Goal: Task Accomplishment & Management: Complete application form

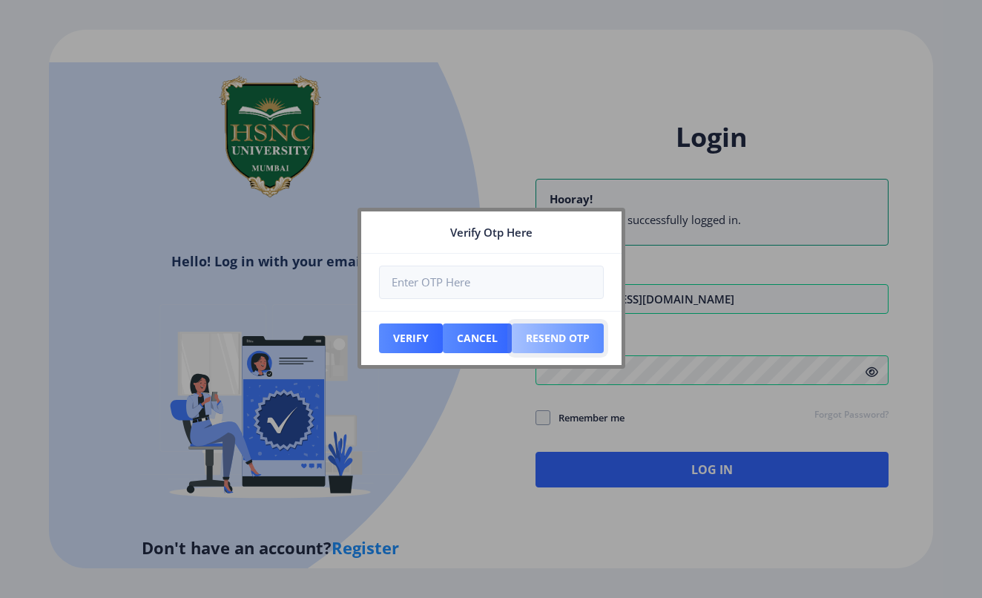
click at [544, 340] on button "Resend Otp" at bounding box center [558, 338] width 92 height 30
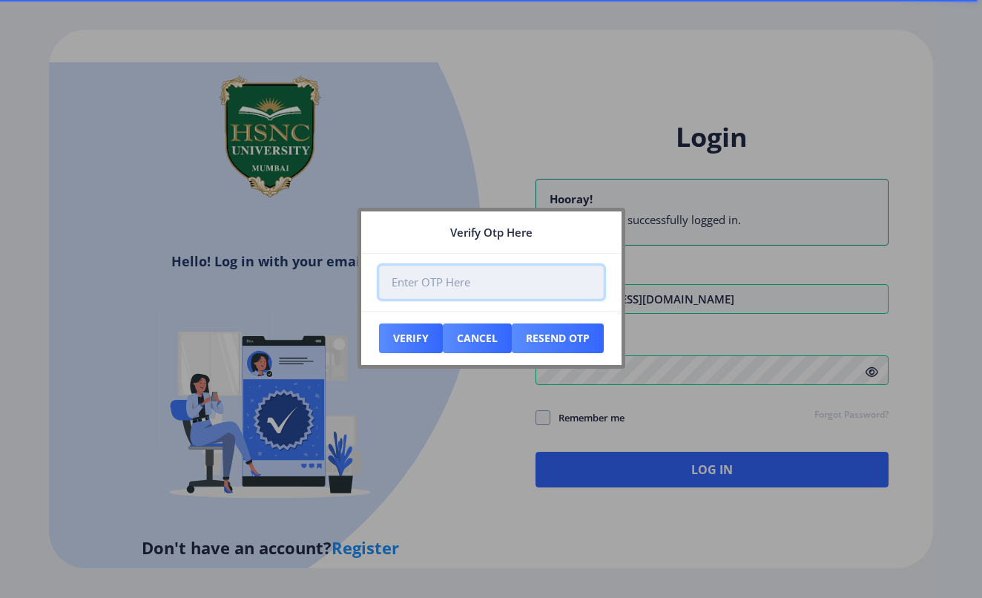
click at [427, 284] on input "number" at bounding box center [491, 282] width 225 height 33
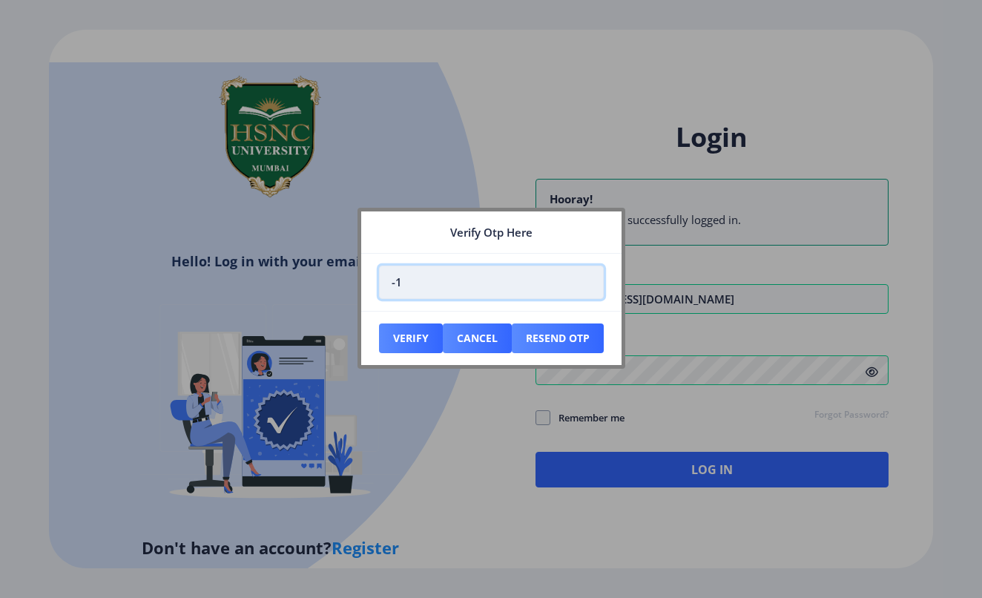
click at [584, 285] on input "-1" at bounding box center [491, 282] width 225 height 33
type input "0"
click at [584, 278] on input "0" at bounding box center [491, 282] width 225 height 33
click at [509, 280] on input "0" at bounding box center [491, 282] width 225 height 33
type input "028161"
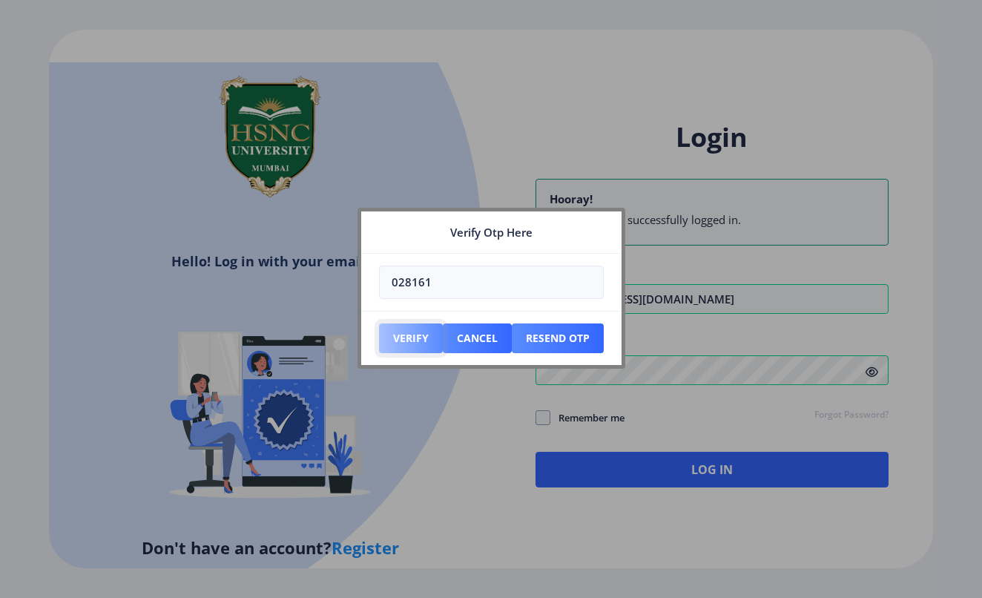
click at [434, 345] on button "Verify" at bounding box center [411, 338] width 64 height 30
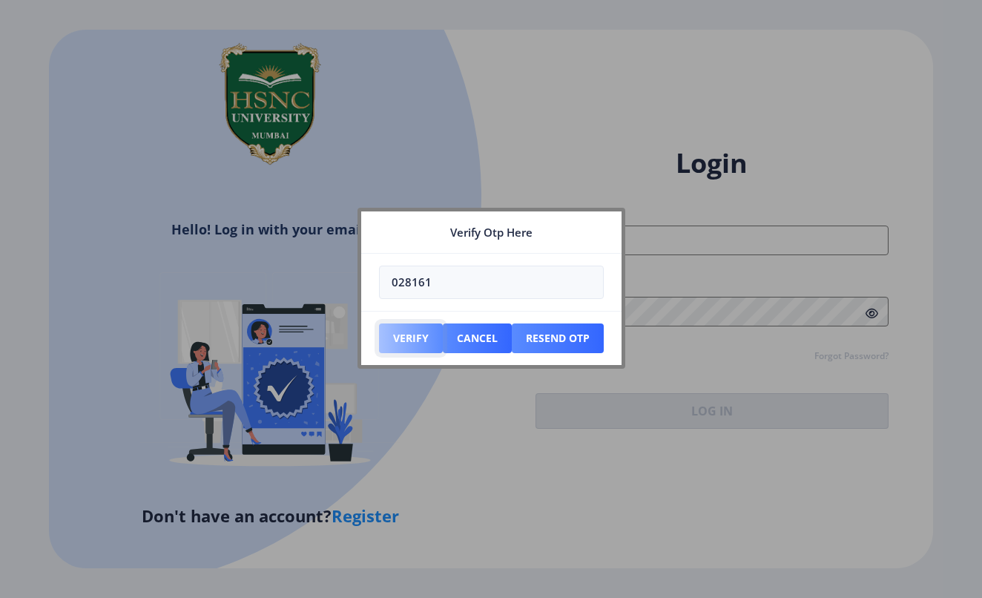
click at [430, 329] on button "Verify" at bounding box center [411, 338] width 64 height 30
click at [490, 337] on button "Cancel" at bounding box center [477, 338] width 69 height 30
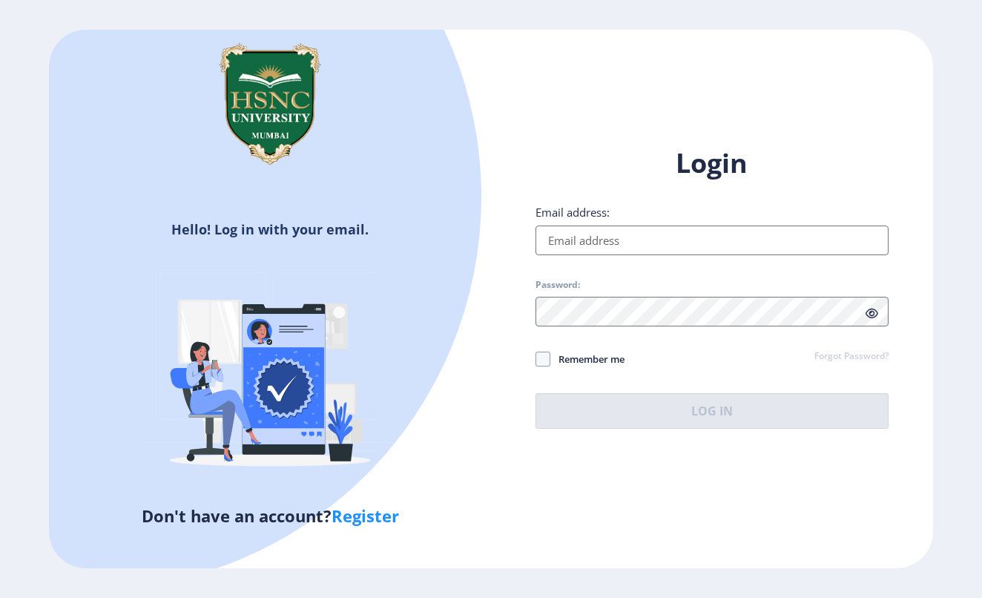
click at [630, 258] on div "Login Email address: Password: Remember me Forgot Password? Log In" at bounding box center [711, 286] width 353 height 283
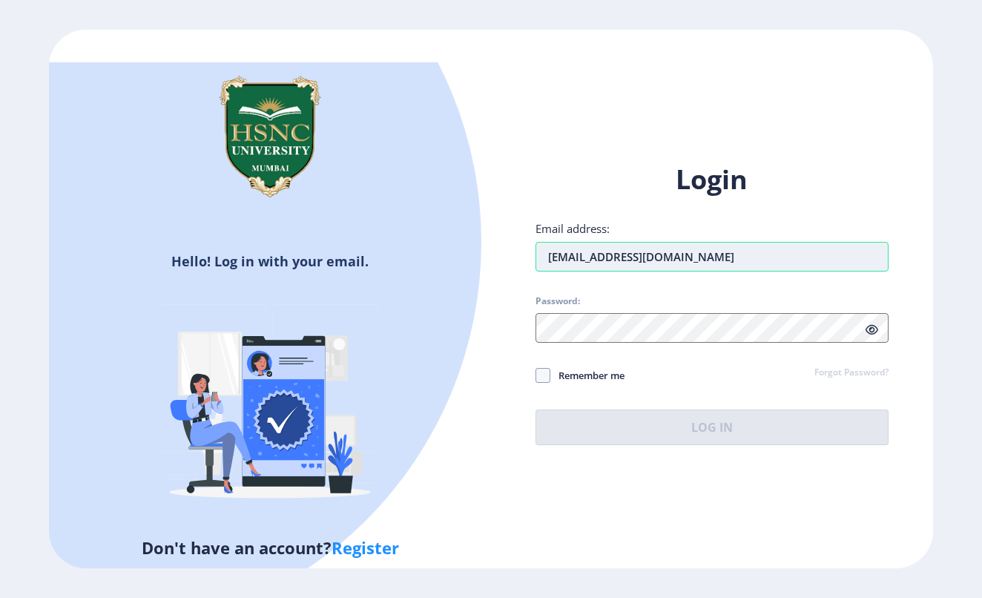
type input "[EMAIL_ADDRESS][DOMAIN_NAME]"
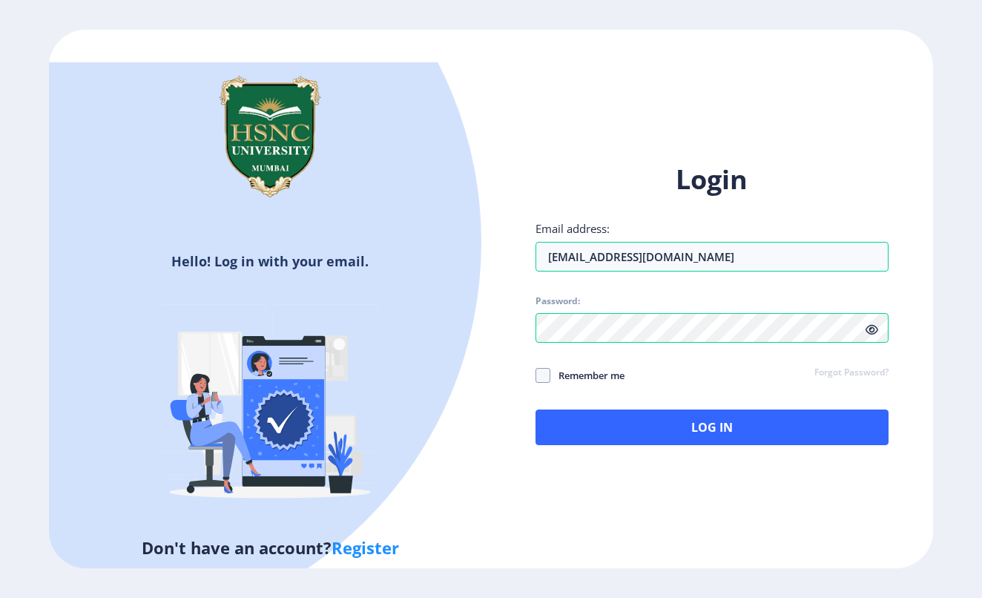
click at [609, 366] on span "Remember me" at bounding box center [587, 375] width 74 height 18
click at [536, 375] on input "Remember me" at bounding box center [535, 375] width 1 height 1
checkbox input "true"
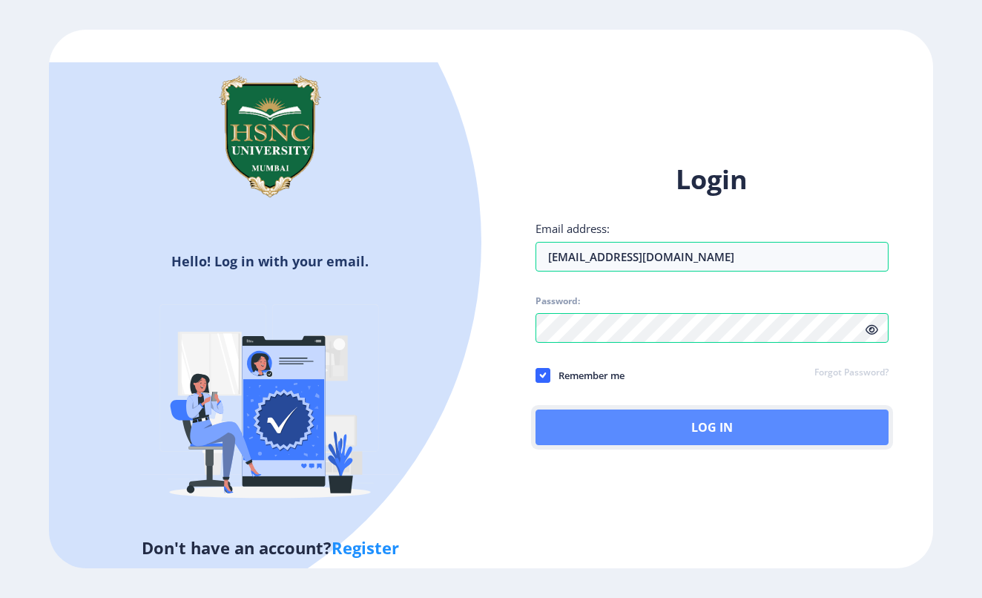
click at [613, 409] on button "Log In" at bounding box center [711, 427] width 353 height 36
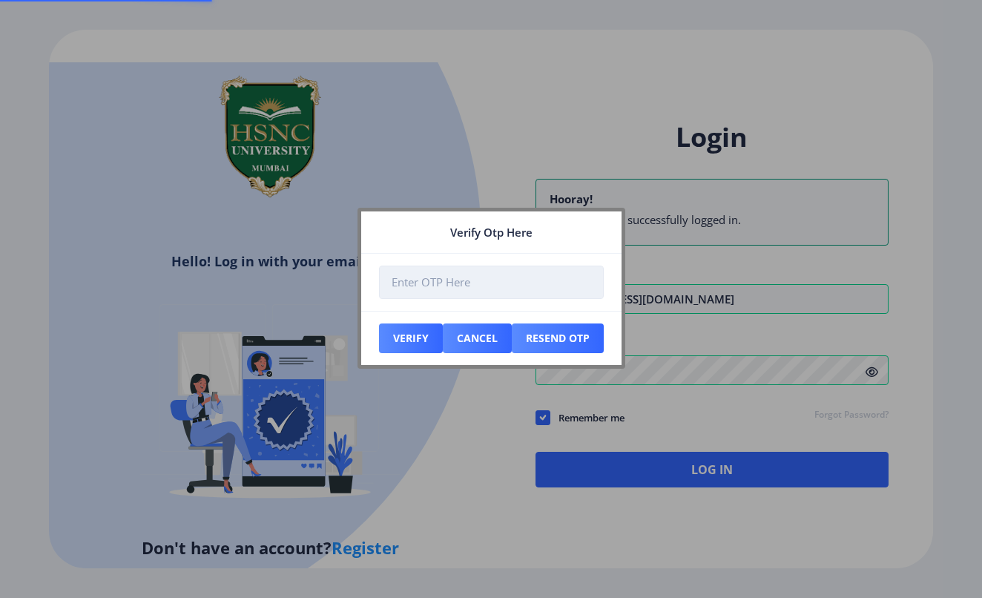
click at [450, 279] on input "number" at bounding box center [491, 282] width 225 height 33
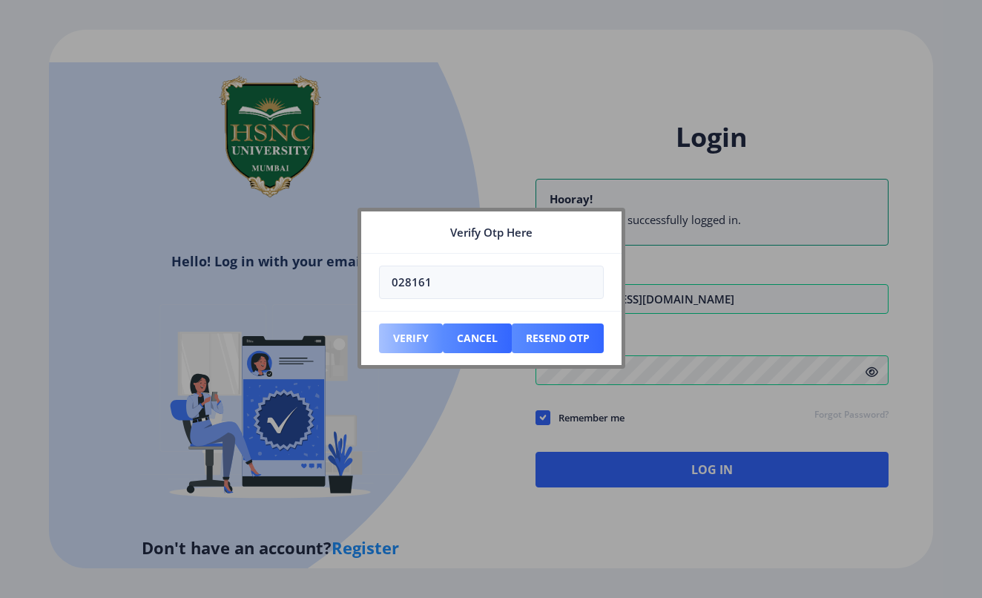
type input "028161"
click at [419, 332] on button "Verify" at bounding box center [411, 338] width 64 height 30
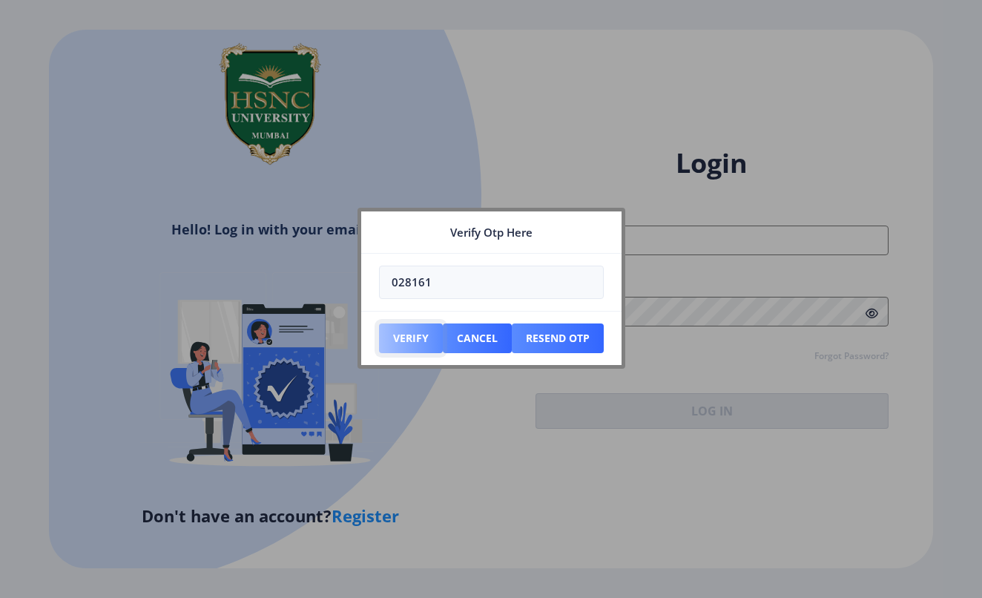
click at [409, 337] on button "Verify" at bounding box center [411, 338] width 64 height 30
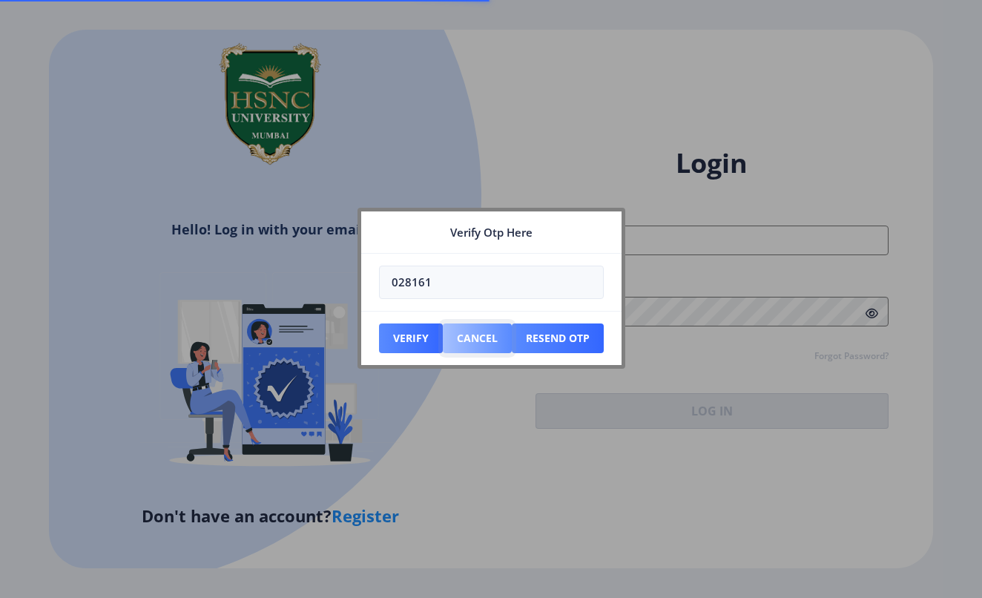
click at [472, 336] on button "Cancel" at bounding box center [477, 338] width 69 height 30
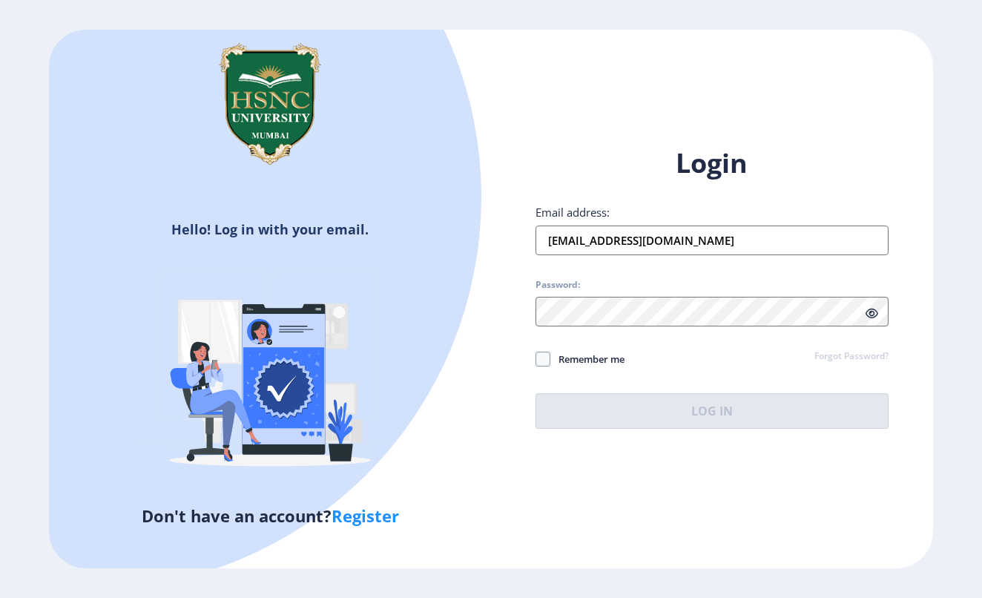
type input "[EMAIL_ADDRESS][DOMAIN_NAME]"
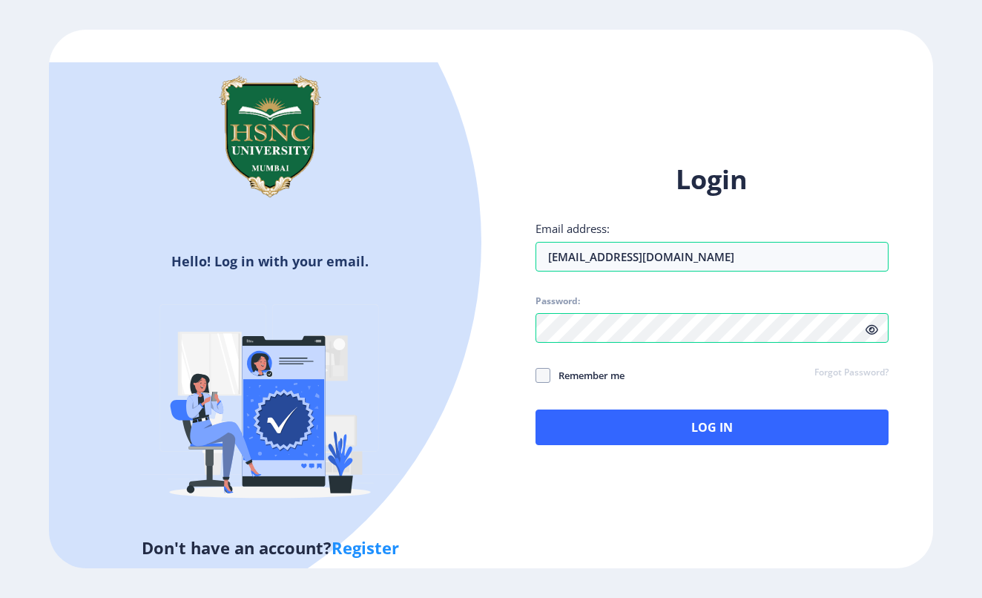
click at [571, 366] on span "Remember me" at bounding box center [587, 375] width 74 height 18
click at [536, 375] on input "Remember me" at bounding box center [535, 375] width 1 height 1
checkbox input "true"
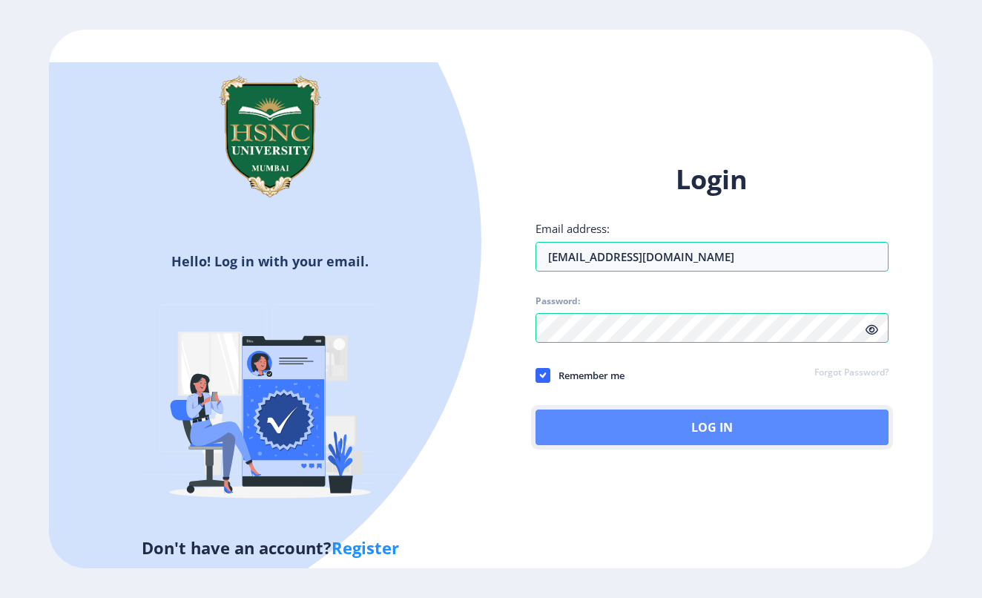
click at [593, 409] on button "Log In" at bounding box center [711, 427] width 353 height 36
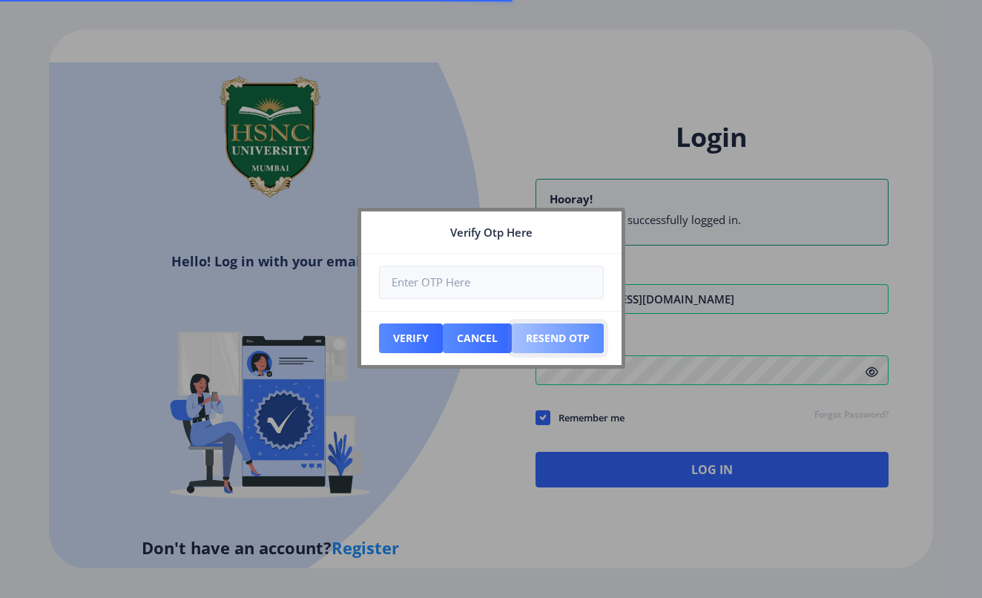
click at [558, 337] on button "Resend Otp" at bounding box center [558, 338] width 92 height 30
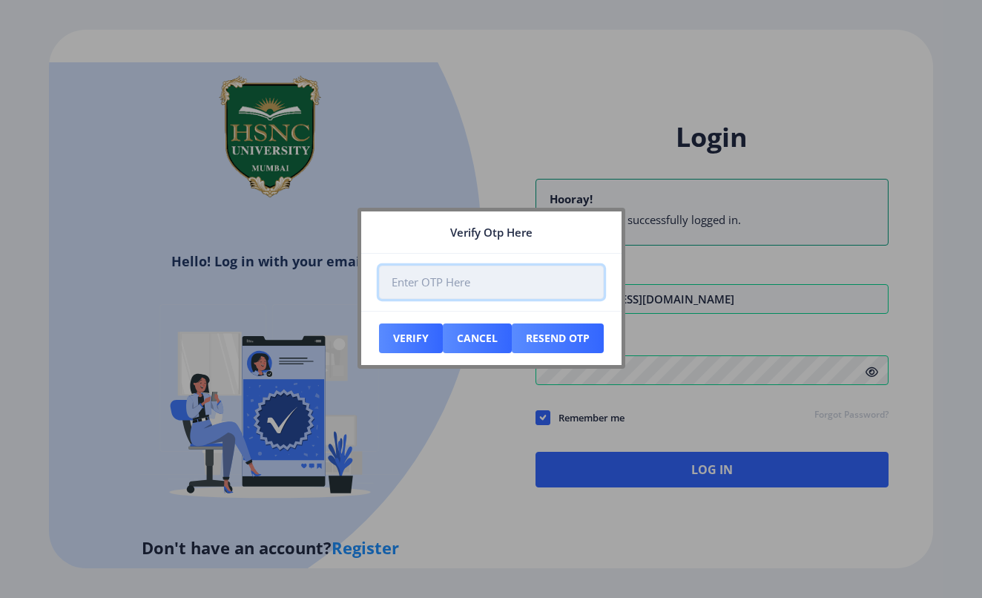
click at [451, 291] on input "number" at bounding box center [491, 282] width 225 height 33
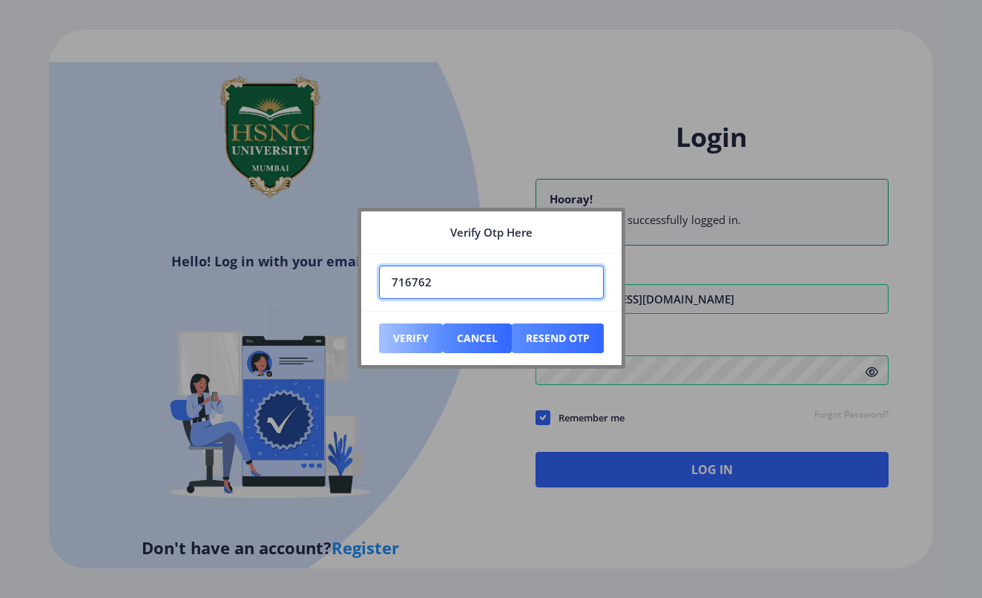
type input "716762"
click at [406, 342] on button "Verify" at bounding box center [411, 338] width 64 height 30
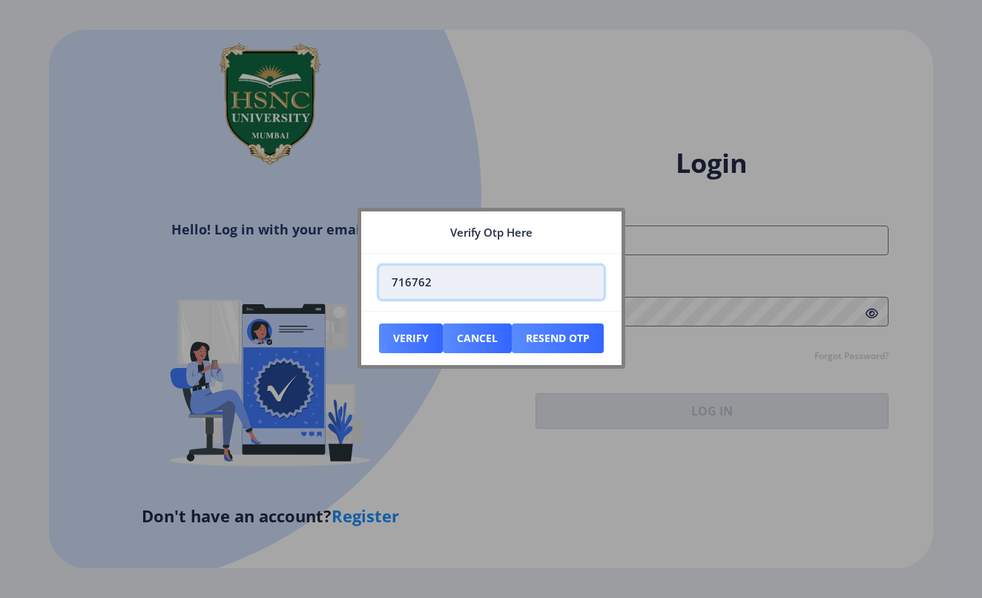
drag, startPoint x: 464, startPoint y: 278, endPoint x: 385, endPoint y: 284, distance: 78.8
click at [385, 284] on input "716762" at bounding box center [491, 282] width 225 height 33
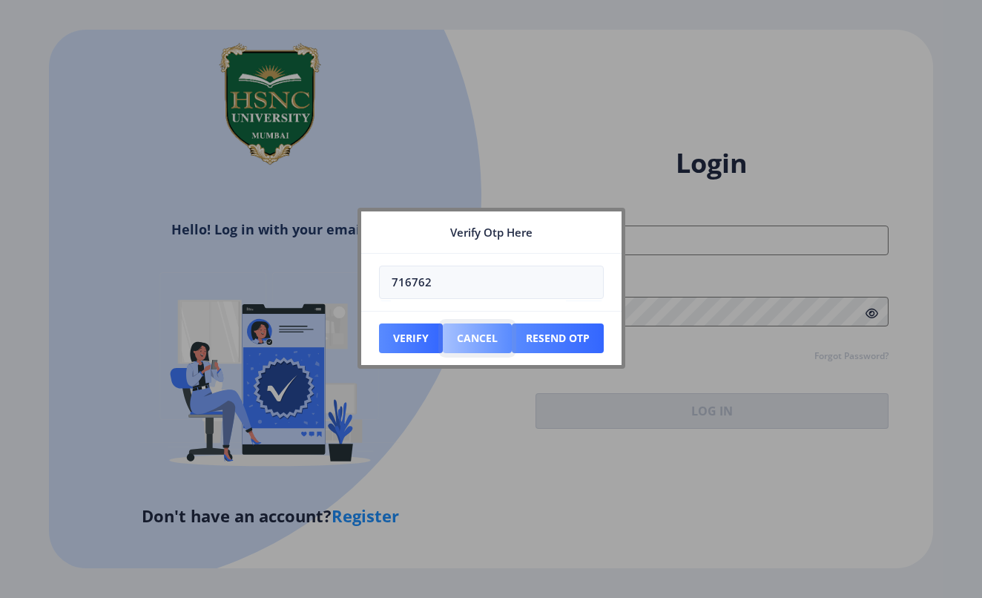
click at [469, 336] on button "Cancel" at bounding box center [477, 338] width 69 height 30
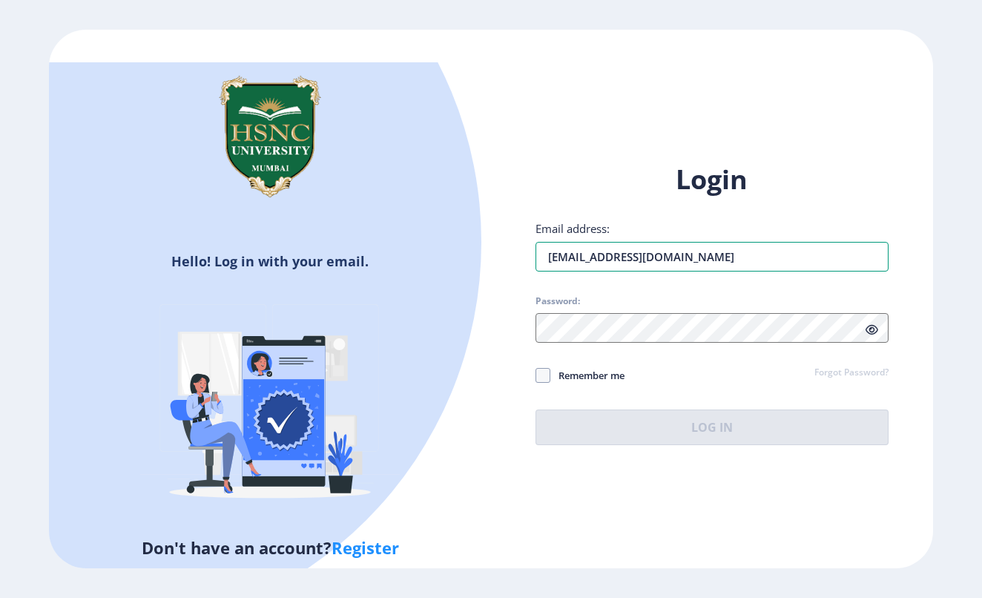
type input "[EMAIL_ADDRESS][DOMAIN_NAME]"
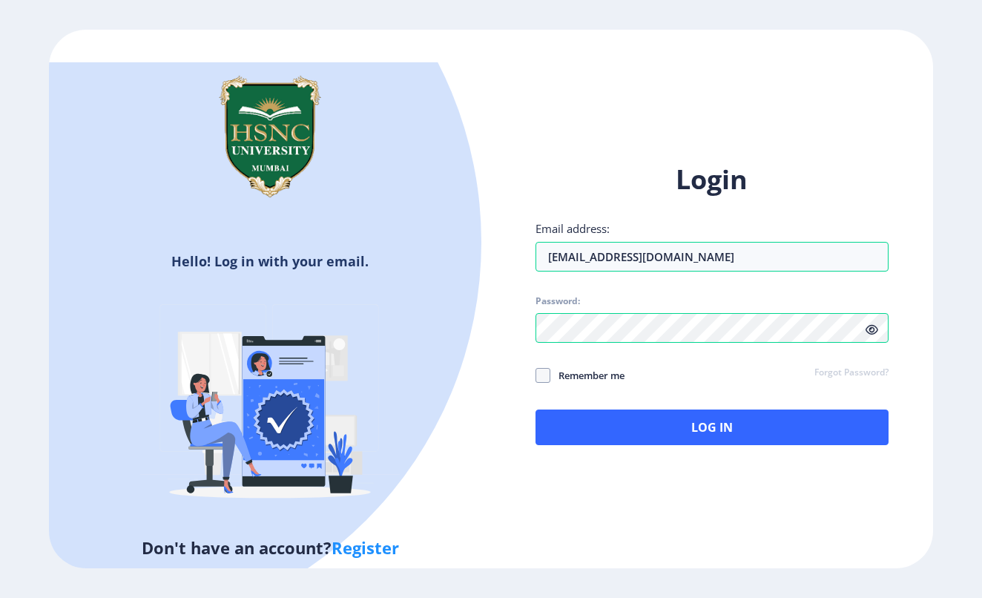
click at [595, 371] on div "Login Email address: [EMAIL_ADDRESS][DOMAIN_NAME] Password: Remember me Forgot …" at bounding box center [711, 303] width 353 height 283
click at [595, 366] on span "Remember me" at bounding box center [587, 375] width 74 height 18
click at [536, 375] on input "Remember me" at bounding box center [535, 375] width 1 height 1
checkbox input "true"
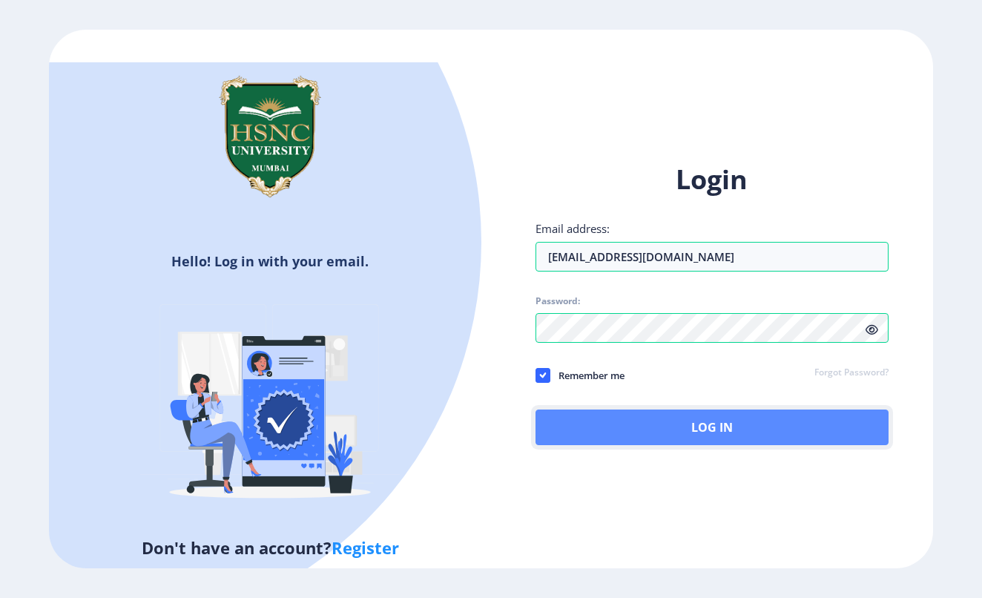
click at [625, 409] on button "Log In" at bounding box center [711, 427] width 353 height 36
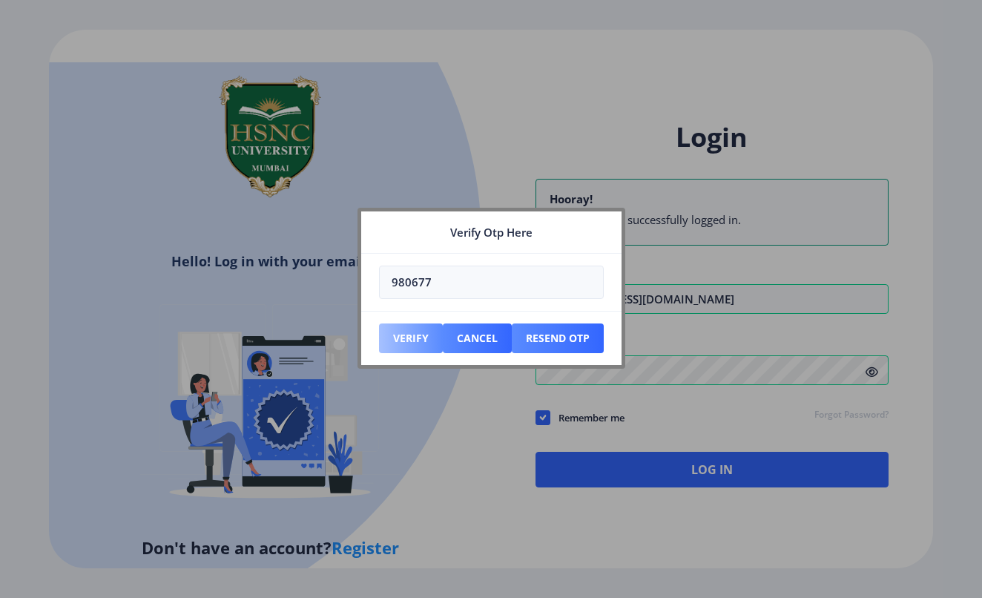
type input "980677"
click at [400, 340] on button "Verify" at bounding box center [411, 338] width 64 height 30
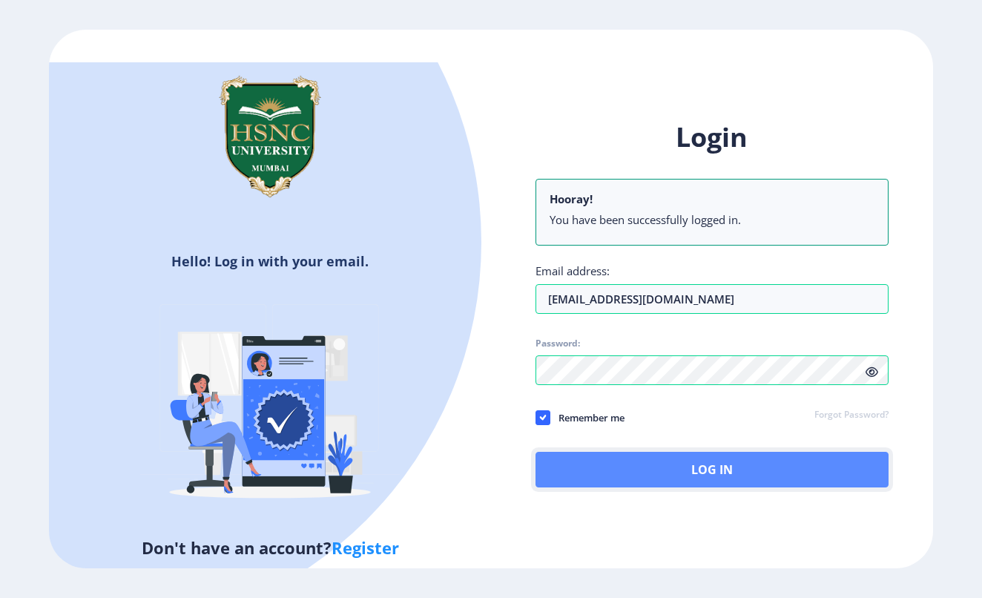
click at [594, 452] on button "Log In" at bounding box center [711, 470] width 353 height 36
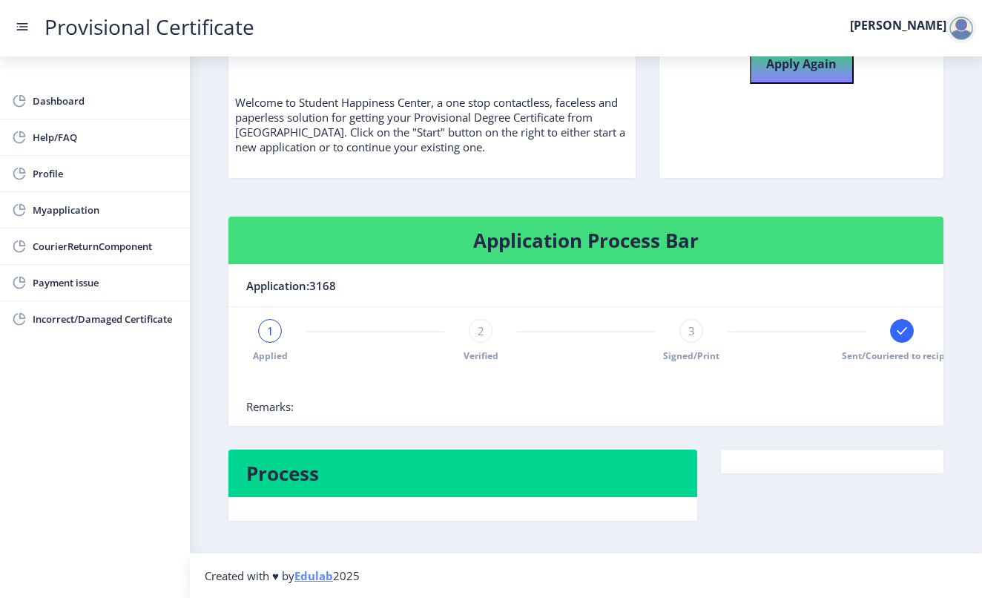
scroll to position [105, 0]
click at [98, 213] on span "Myapplication" at bounding box center [105, 210] width 145 height 18
